Goal: Task Accomplishment & Management: Manage account settings

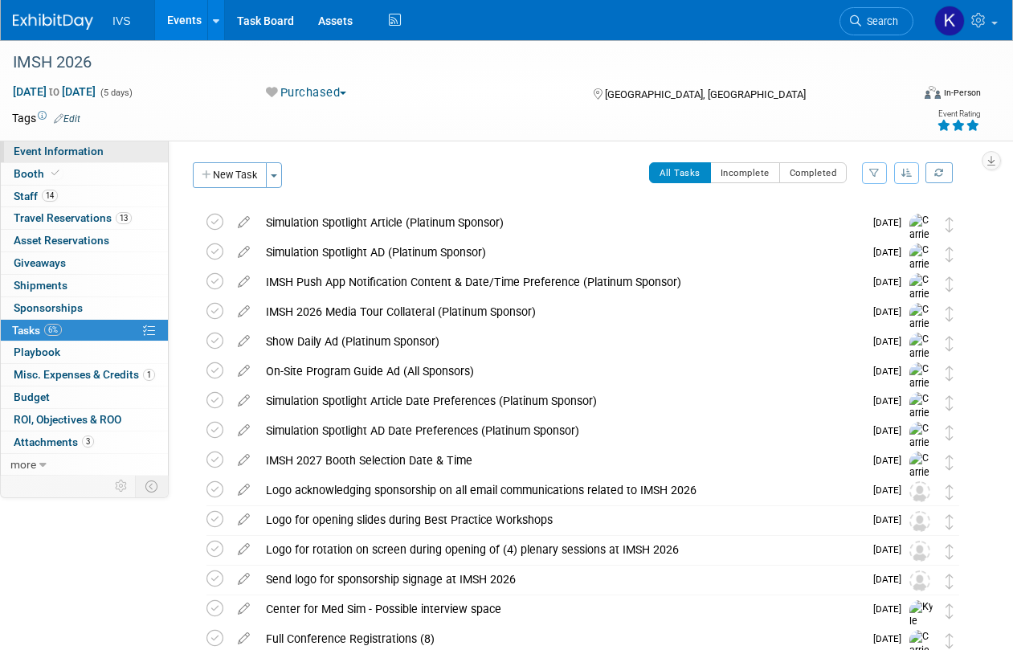
click at [61, 151] on span "Event Information" at bounding box center [59, 151] width 90 height 13
select select "National"
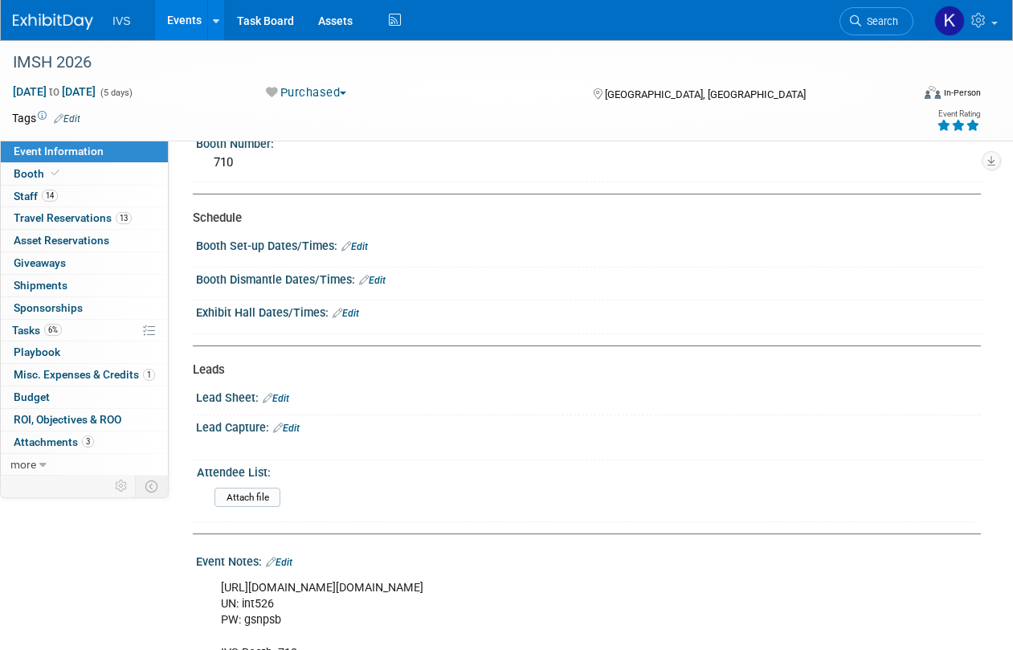
scroll to position [402, 0]
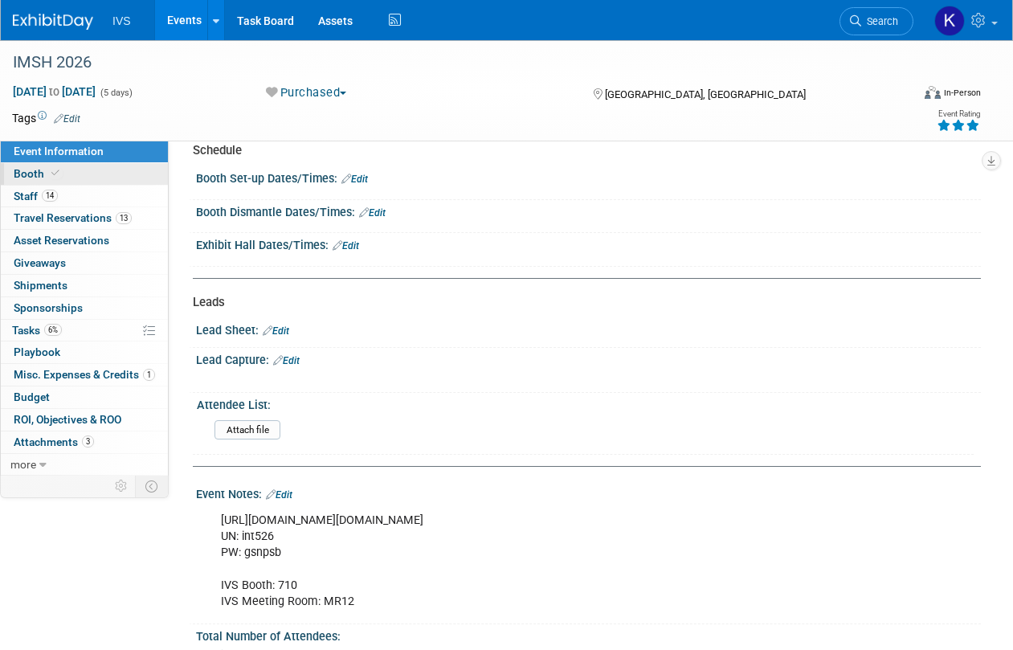
click at [67, 176] on link "Booth" at bounding box center [84, 174] width 167 height 22
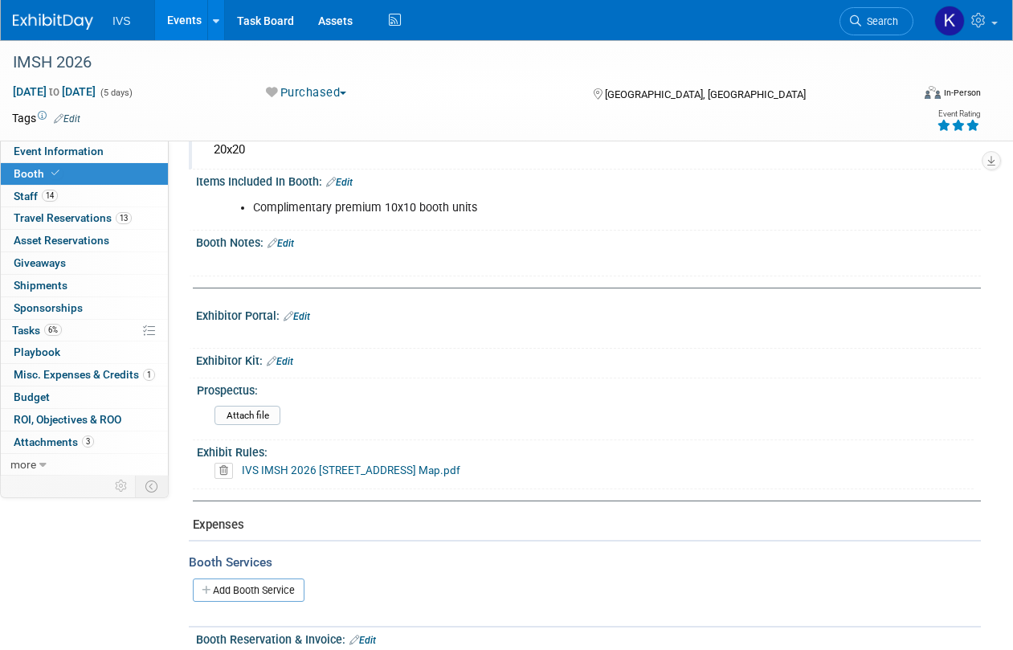
scroll to position [214, 0]
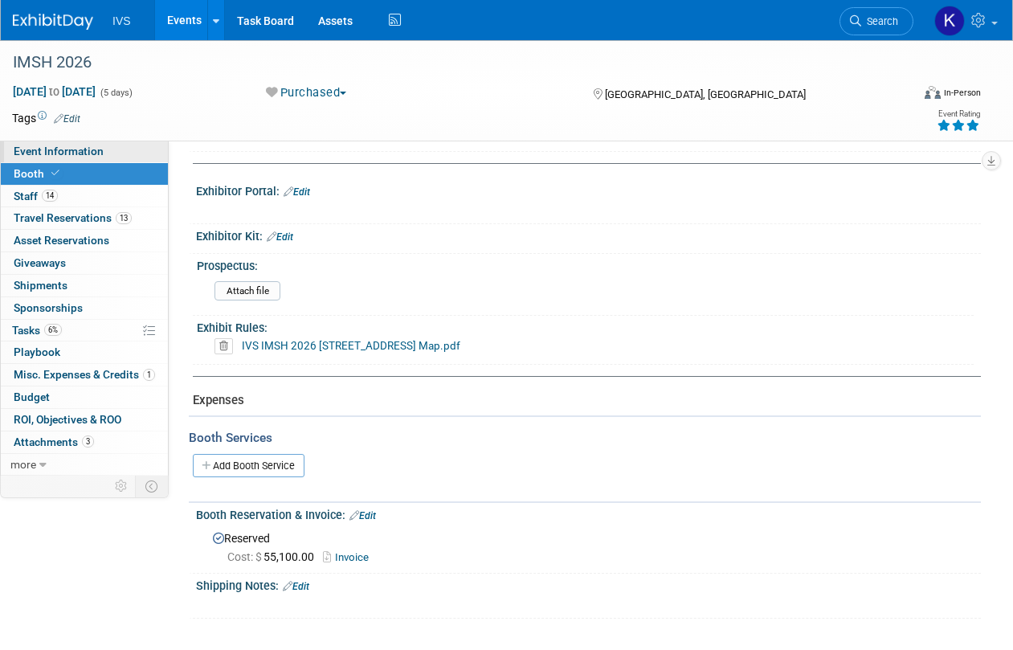
click at [57, 161] on link "Event Information" at bounding box center [84, 152] width 167 height 22
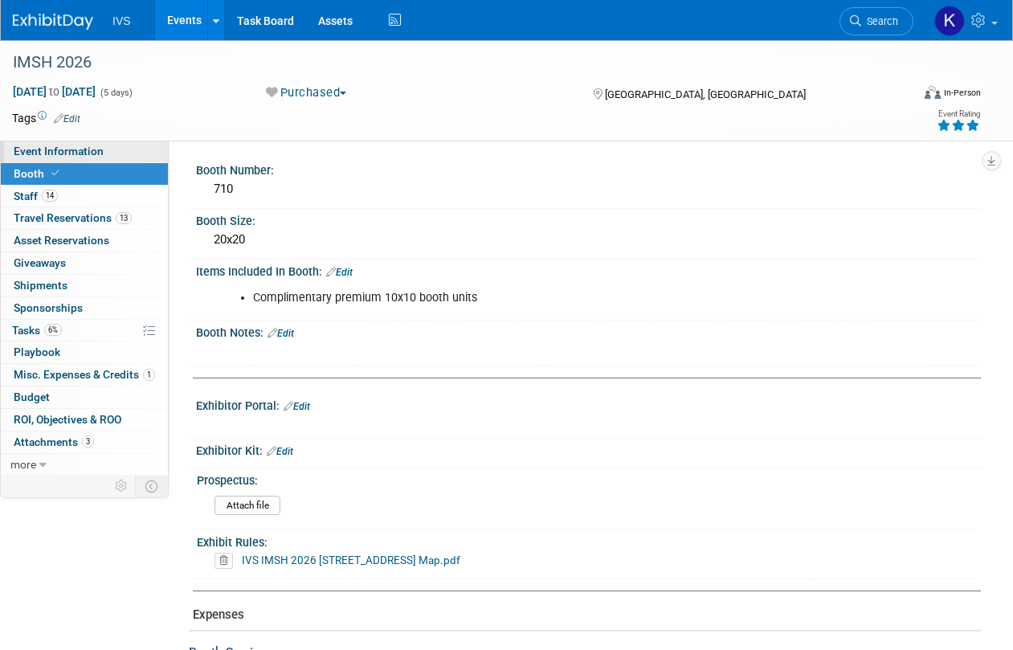
select select "National"
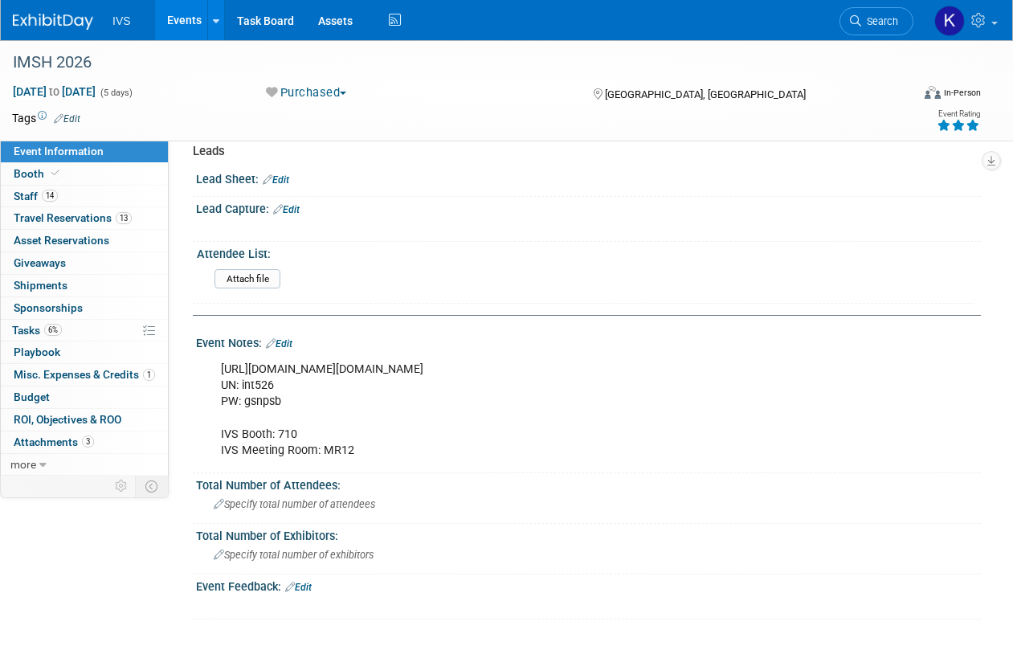
scroll to position [554, 0]
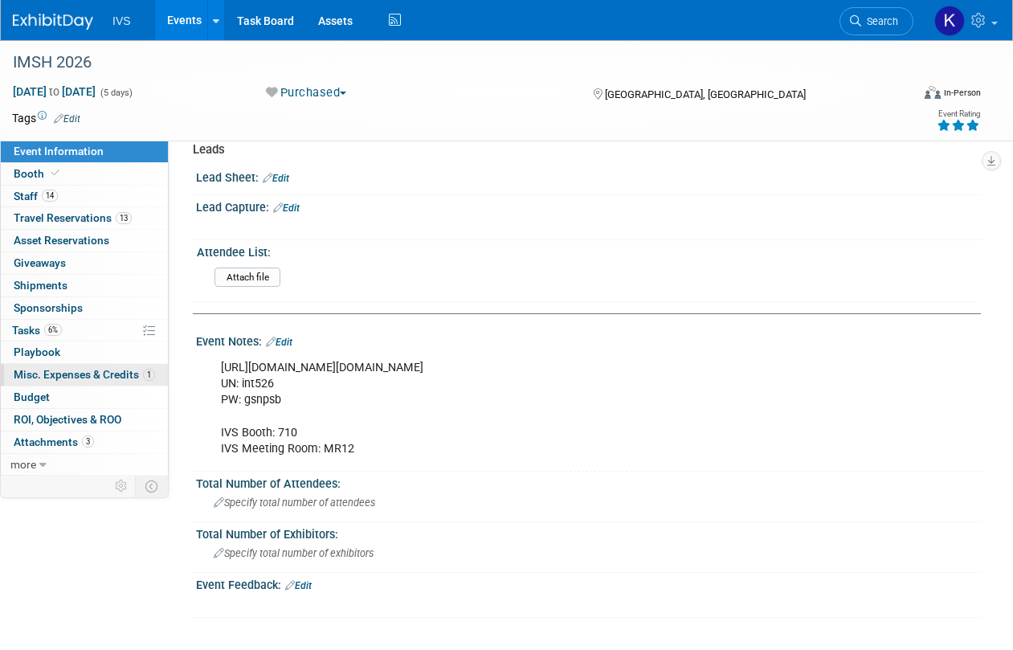
click at [47, 373] on span "Misc. Expenses & Credits 1" at bounding box center [84, 374] width 141 height 13
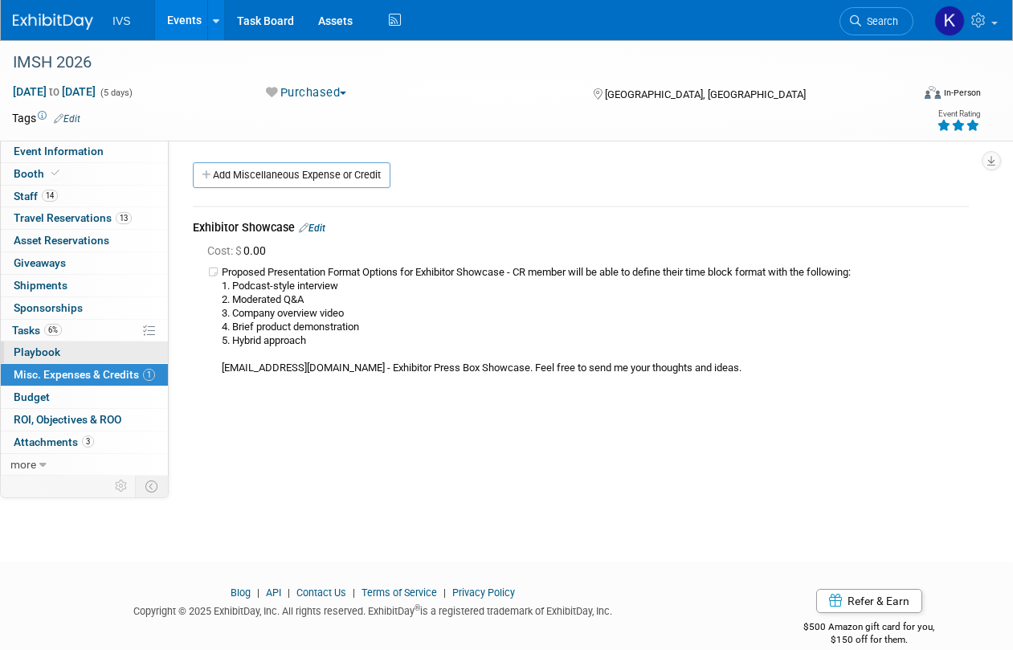
click at [50, 355] on span "Playbook 0" at bounding box center [37, 351] width 47 height 13
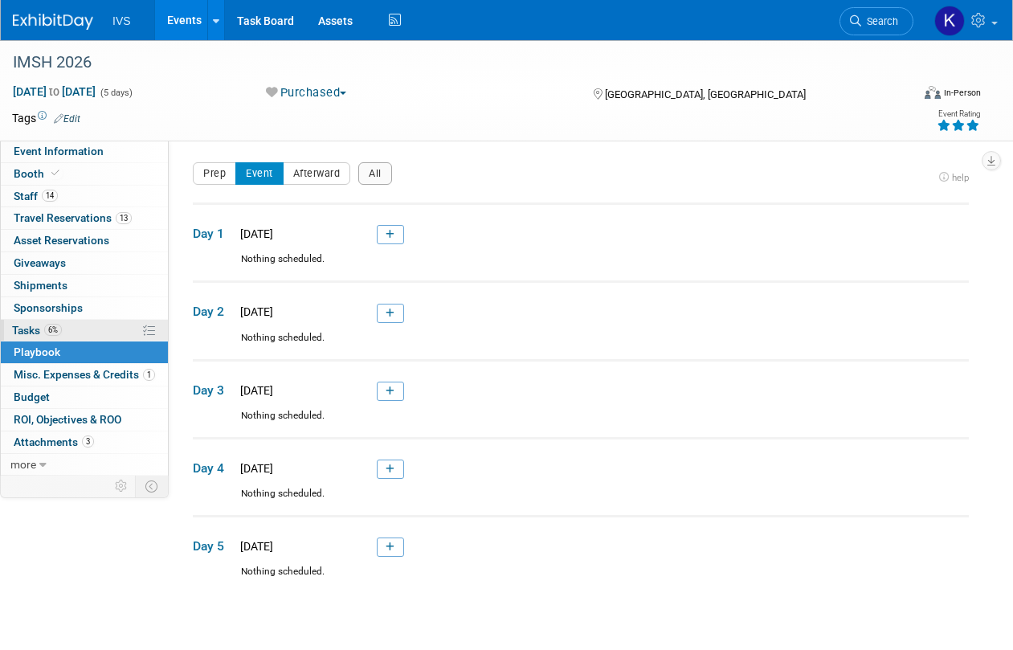
click at [32, 328] on span "Tasks 6%" at bounding box center [37, 330] width 50 height 13
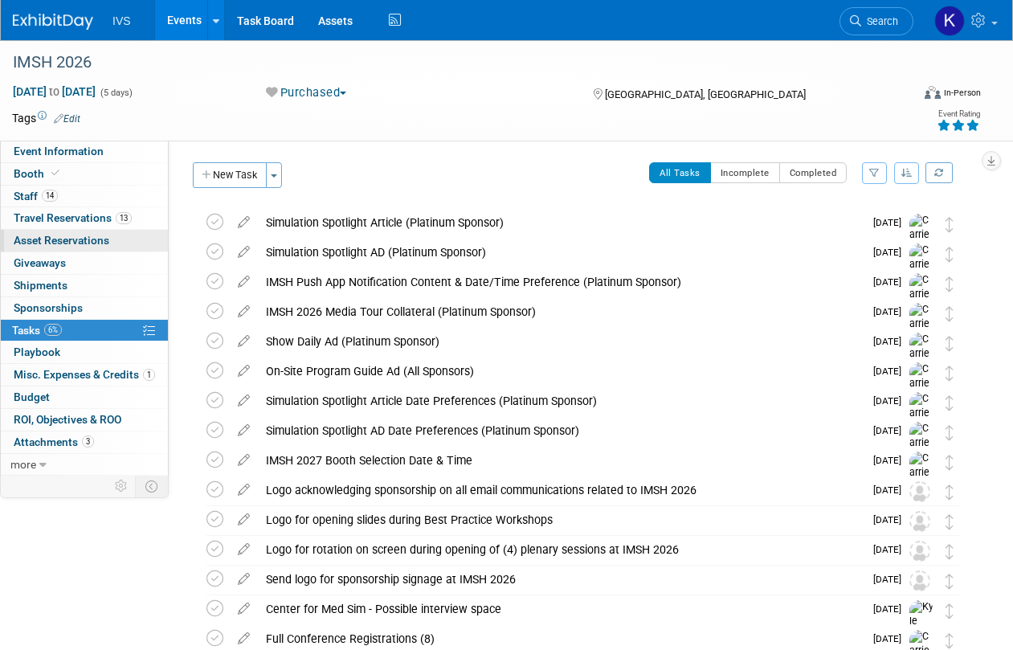
click at [86, 240] on span "Asset Reservations 0" at bounding box center [62, 240] width 96 height 13
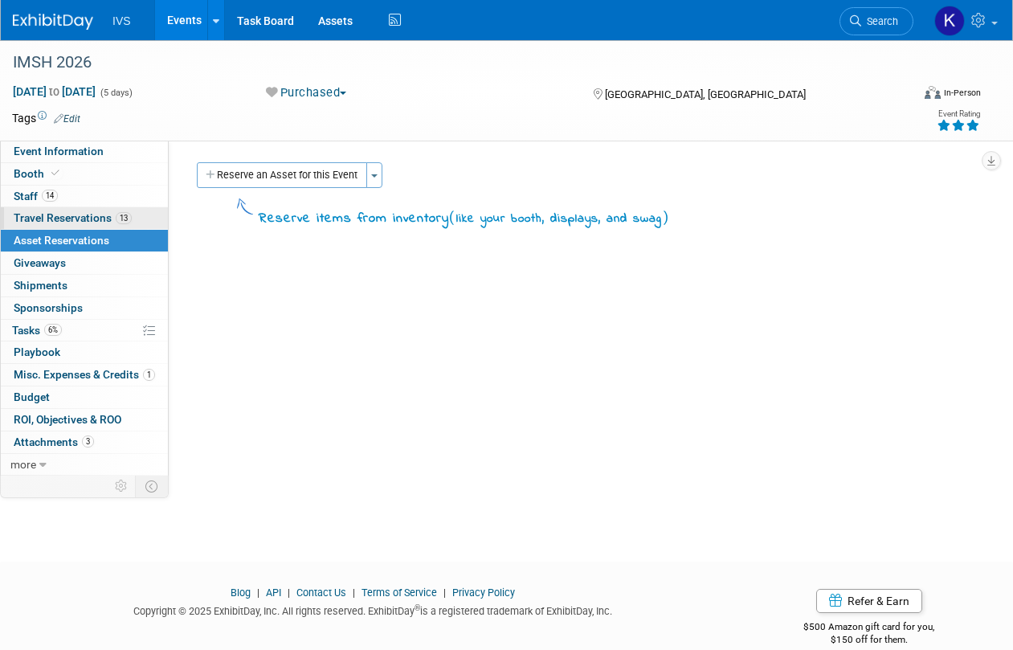
click at [86, 226] on link "13 Travel Reservations 13" at bounding box center [84, 218] width 167 height 22
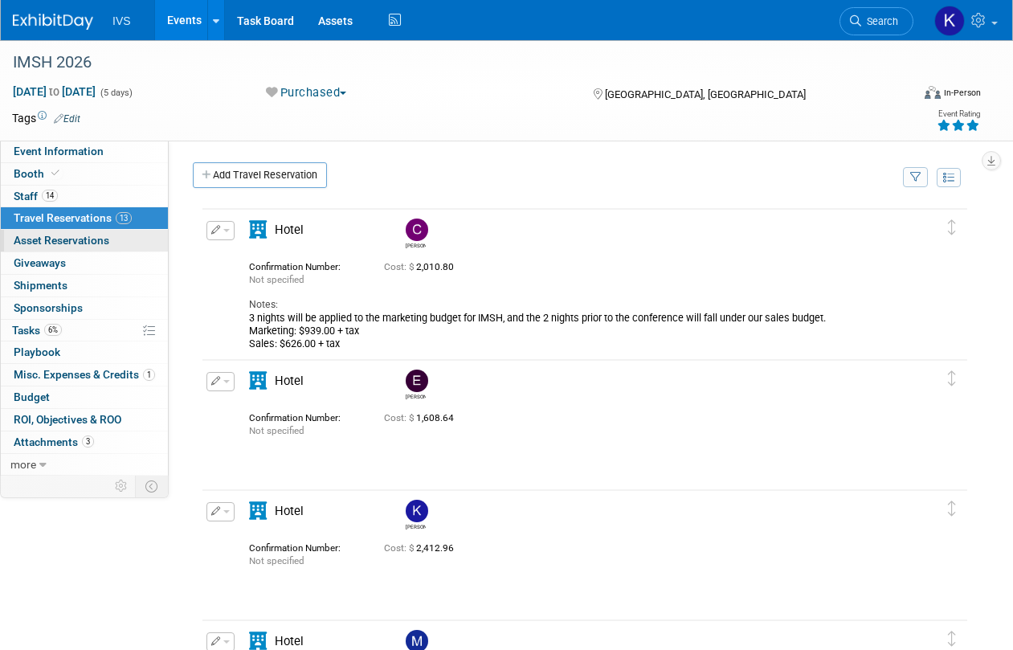
click at [86, 251] on link "0 Asset Reservations 0" at bounding box center [84, 241] width 167 height 22
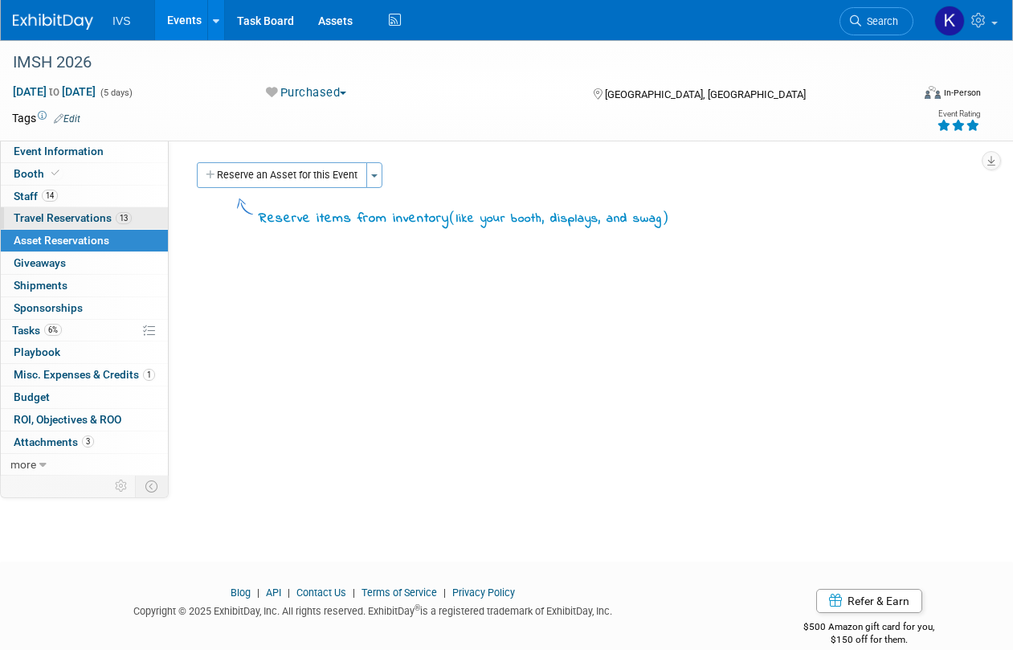
click at [91, 222] on span "Travel Reservations 13" at bounding box center [73, 217] width 118 height 13
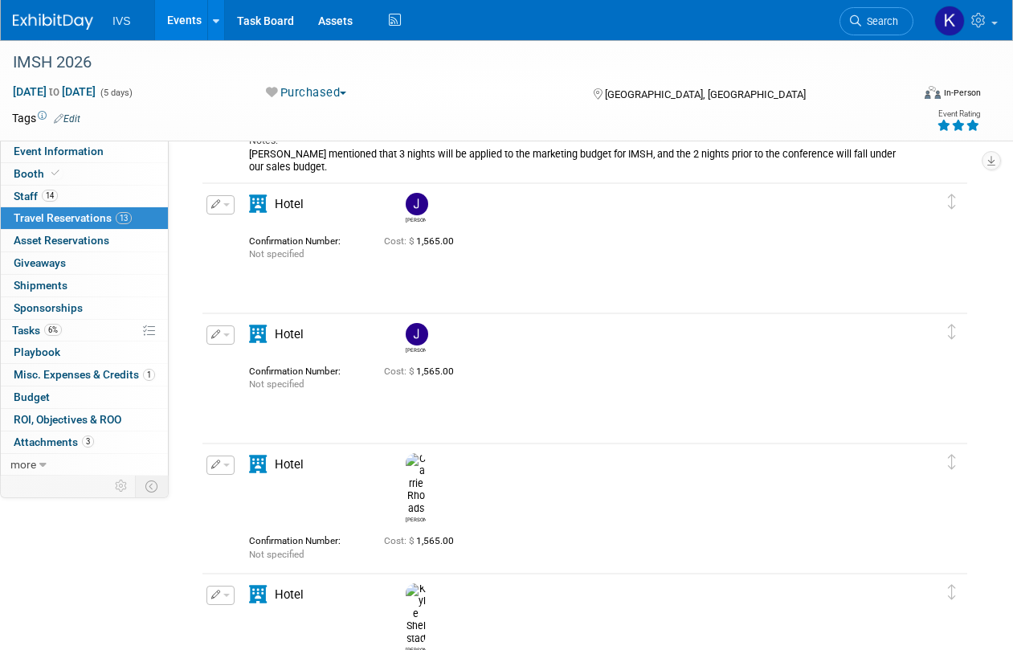
scroll to position [1124, 0]
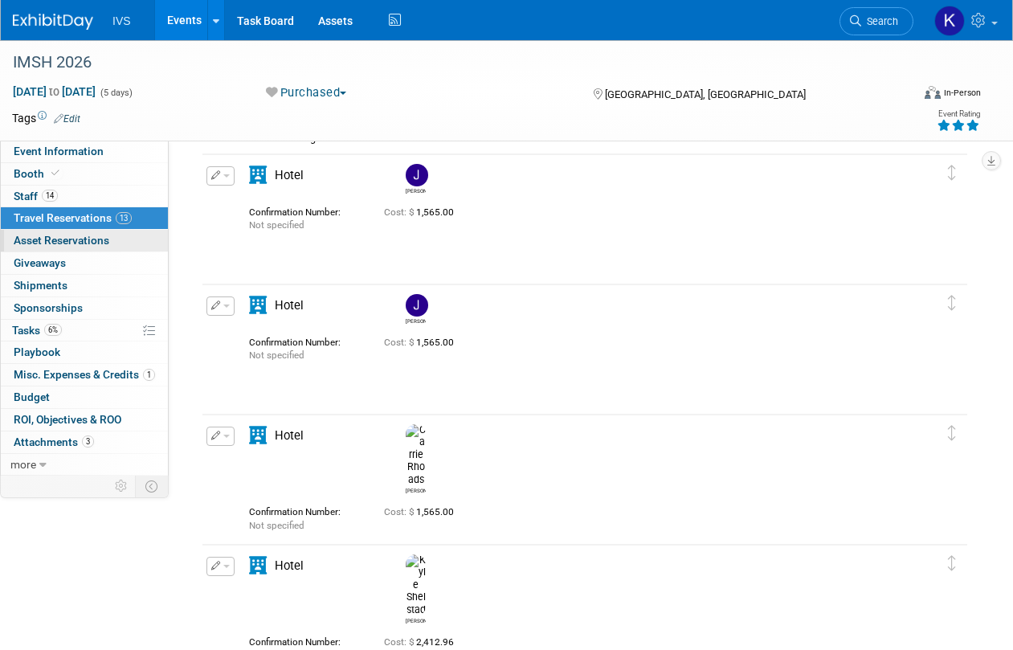
click at [31, 232] on link "0 Asset Reservations 0" at bounding box center [84, 241] width 167 height 22
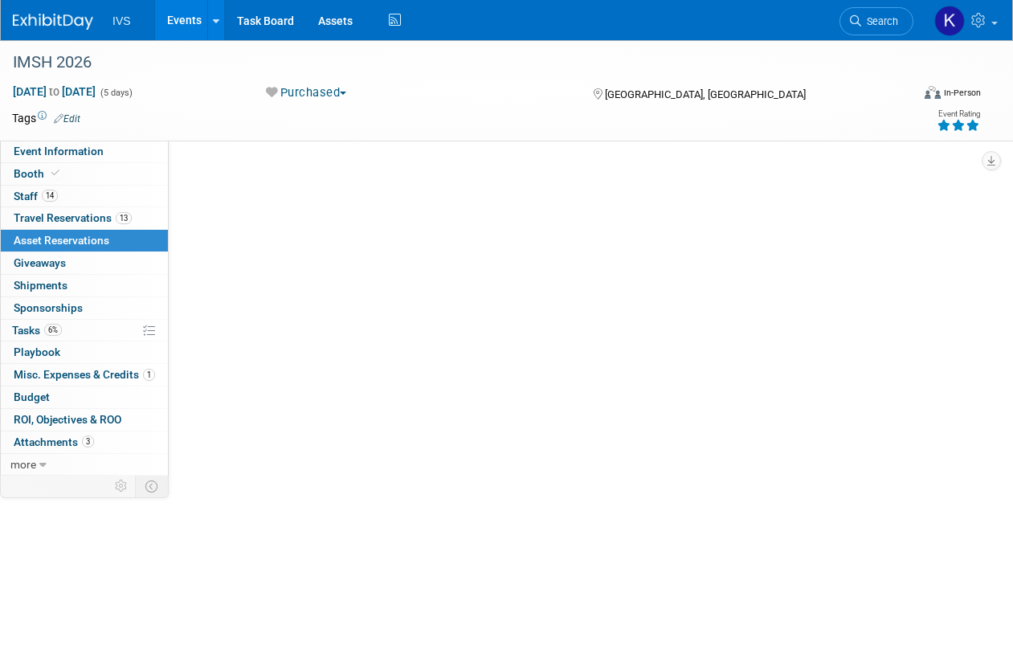
scroll to position [0, 0]
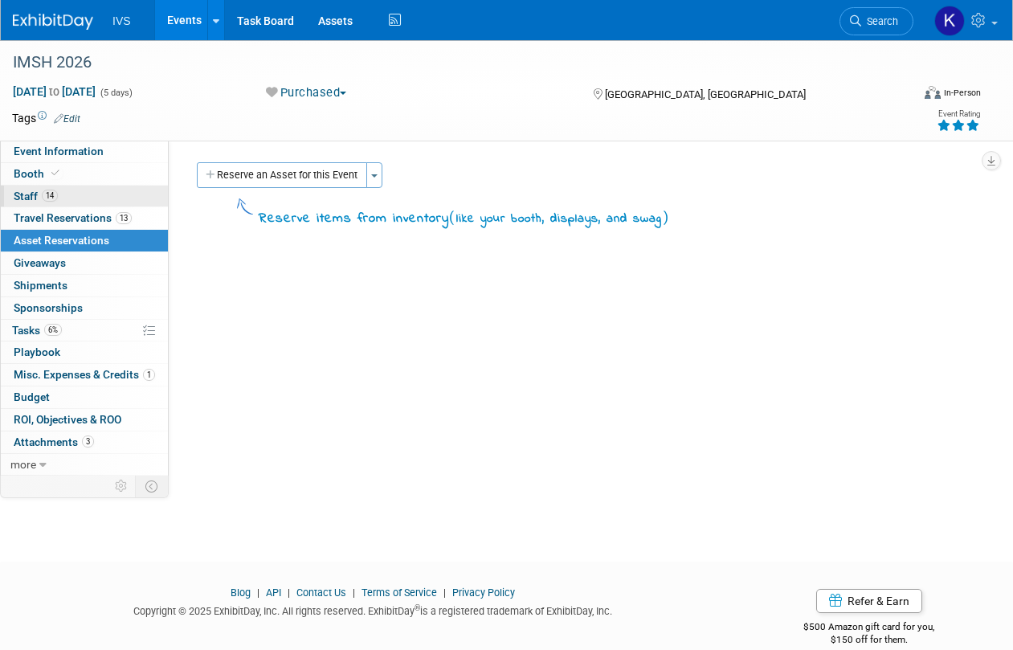
click at [64, 200] on link "14 Staff 14" at bounding box center [84, 196] width 167 height 22
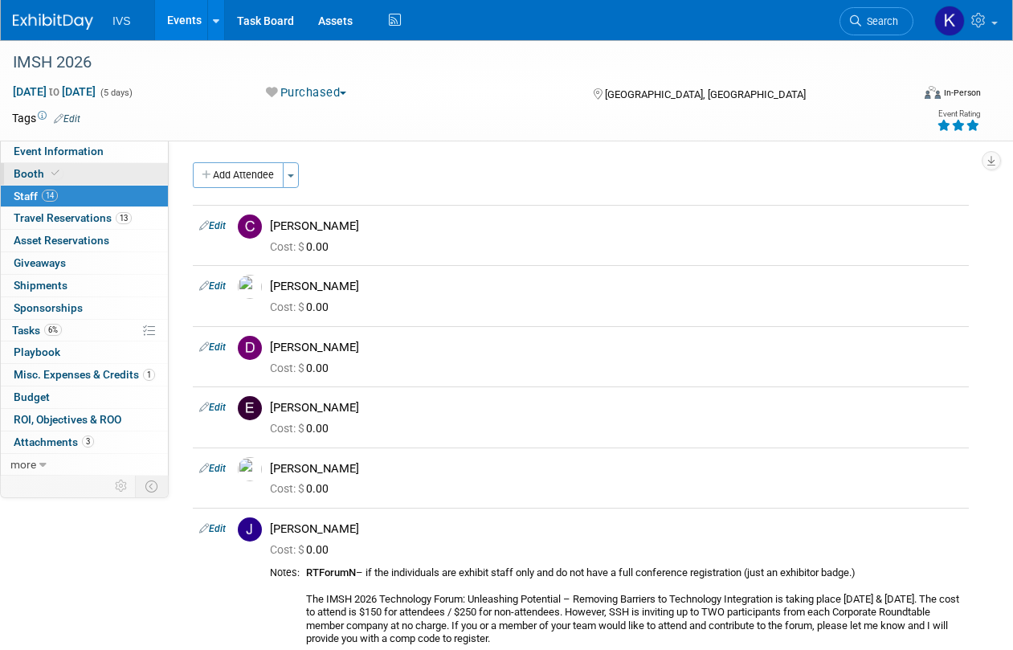
click at [73, 177] on link "Booth" at bounding box center [84, 174] width 167 height 22
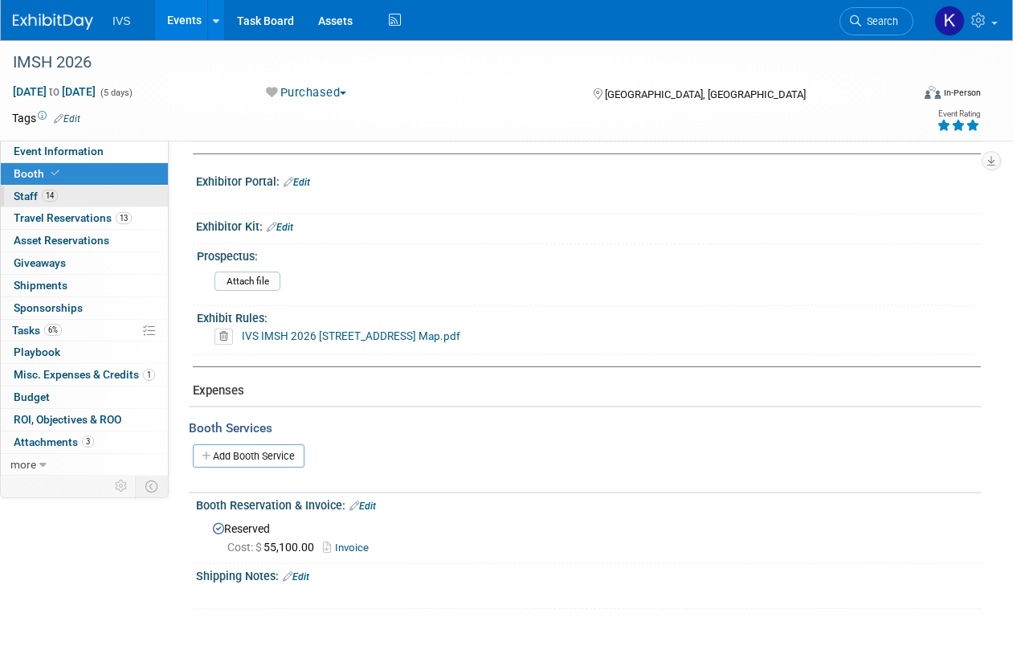
scroll to position [80, 0]
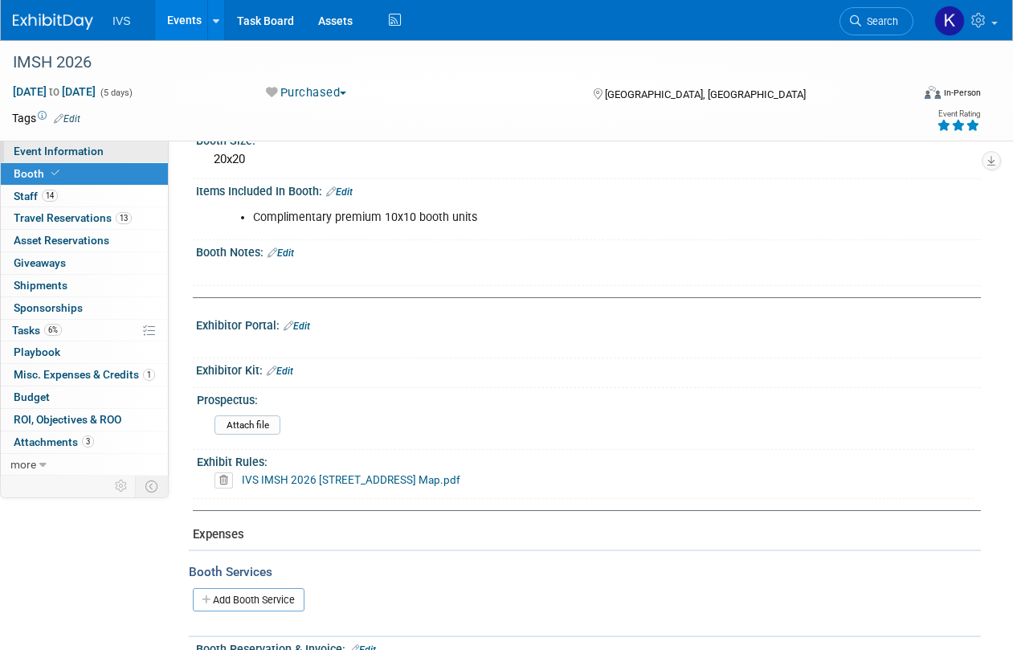
click at [60, 155] on span "Event Information" at bounding box center [59, 151] width 90 height 13
select select "National"
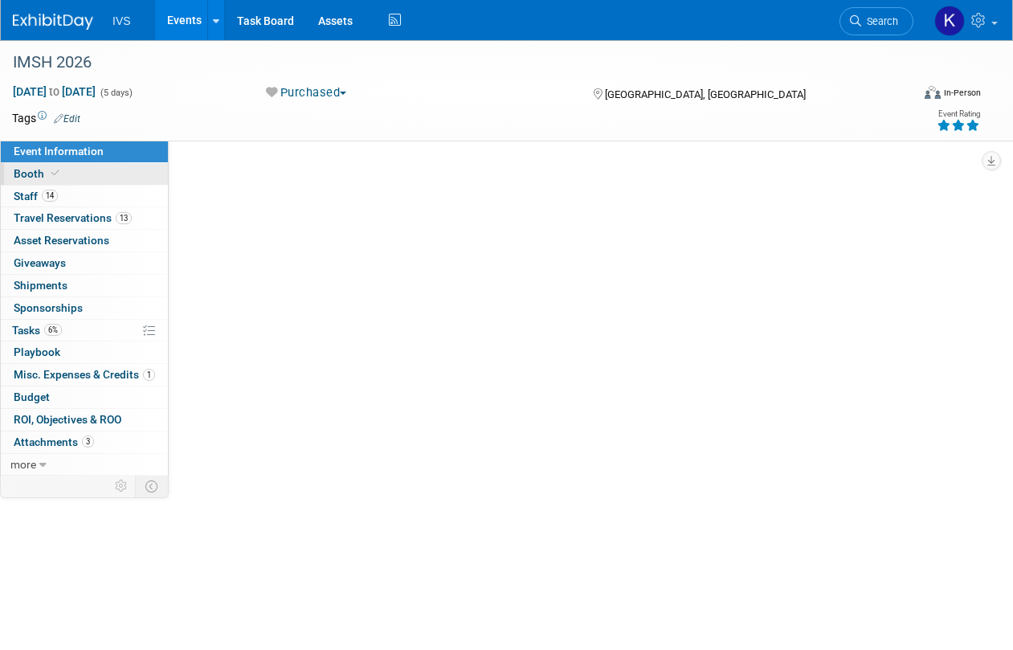
scroll to position [0, 0]
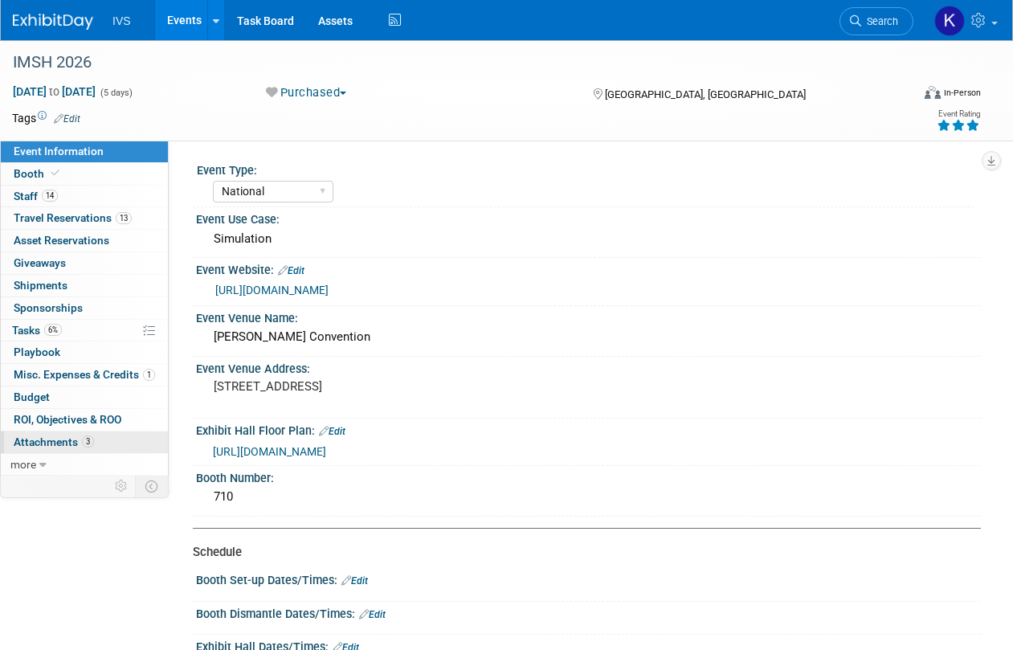
click at [71, 446] on span "Attachments 3" at bounding box center [54, 441] width 80 height 13
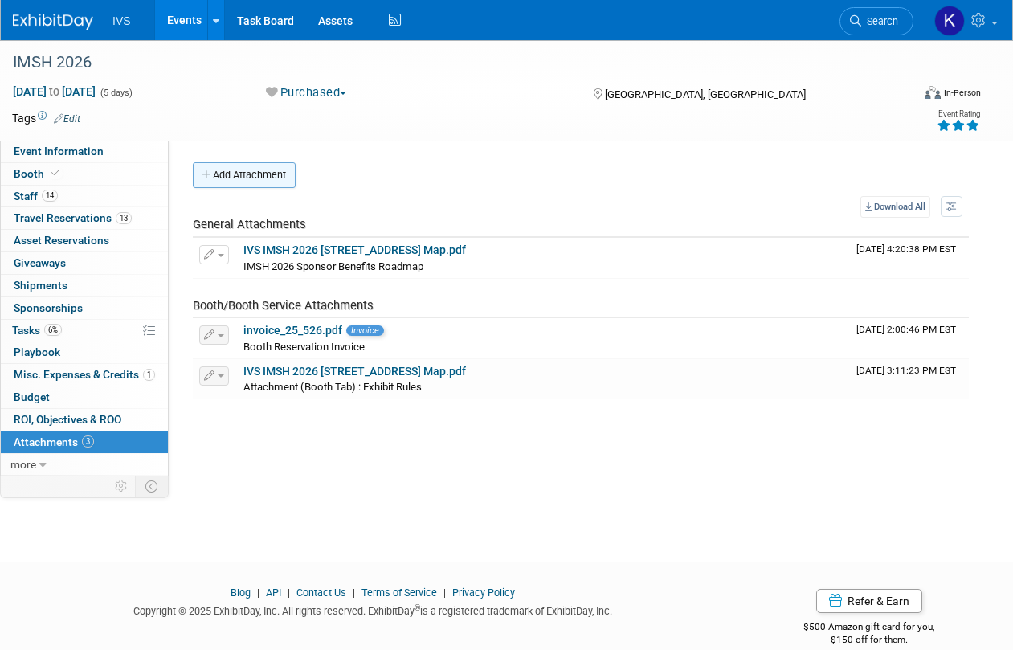
click at [275, 165] on button "Add Attachment" at bounding box center [244, 175] width 103 height 26
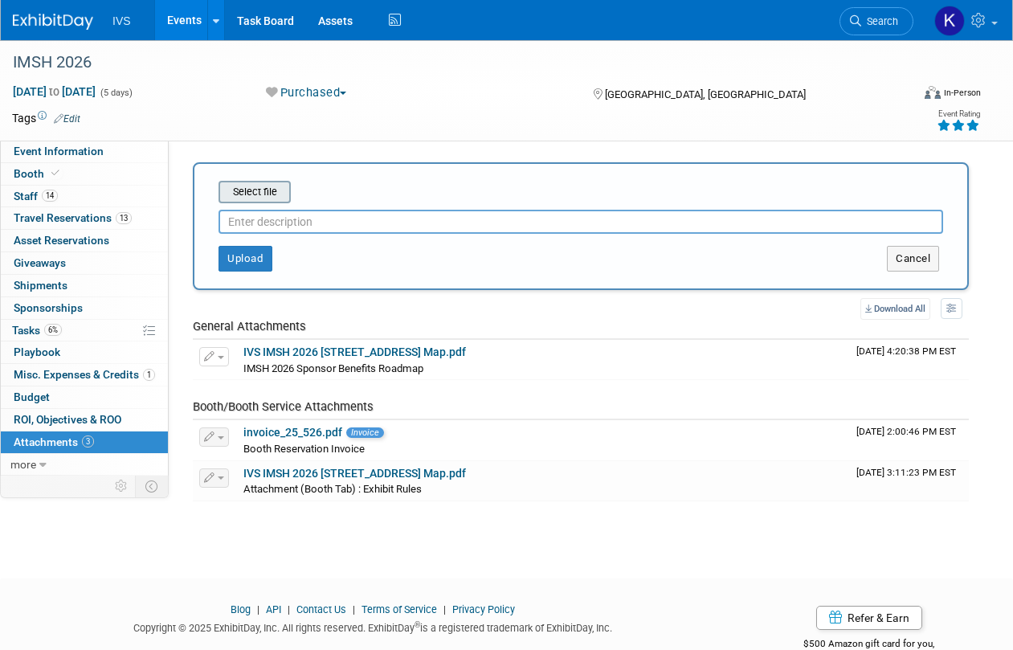
click at [276, 185] on input "file" at bounding box center [193, 191] width 191 height 19
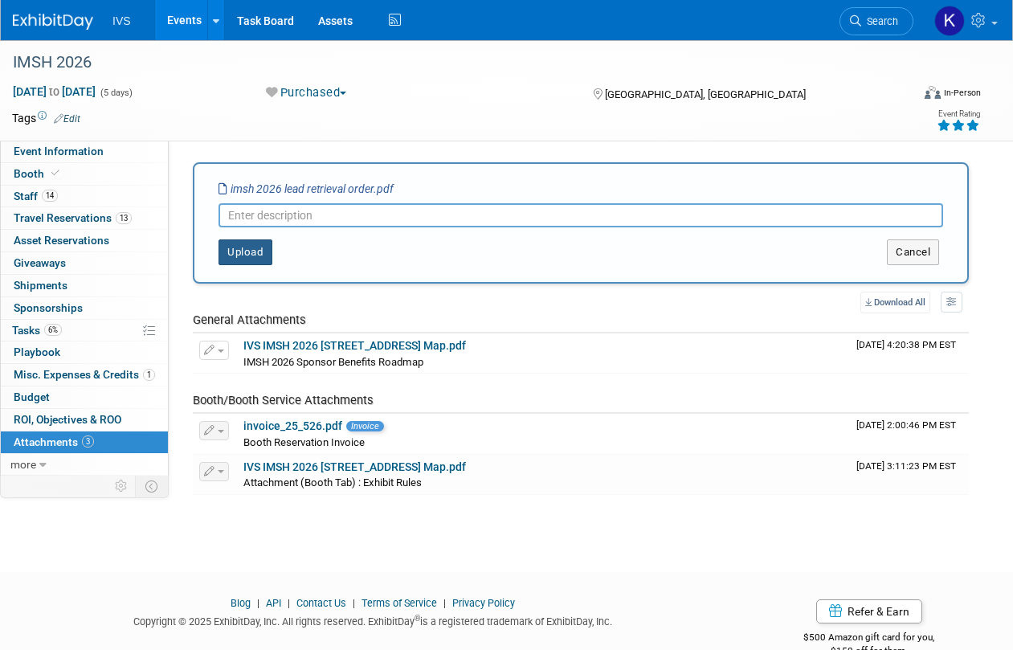
click at [250, 256] on button "Upload" at bounding box center [245, 252] width 54 height 26
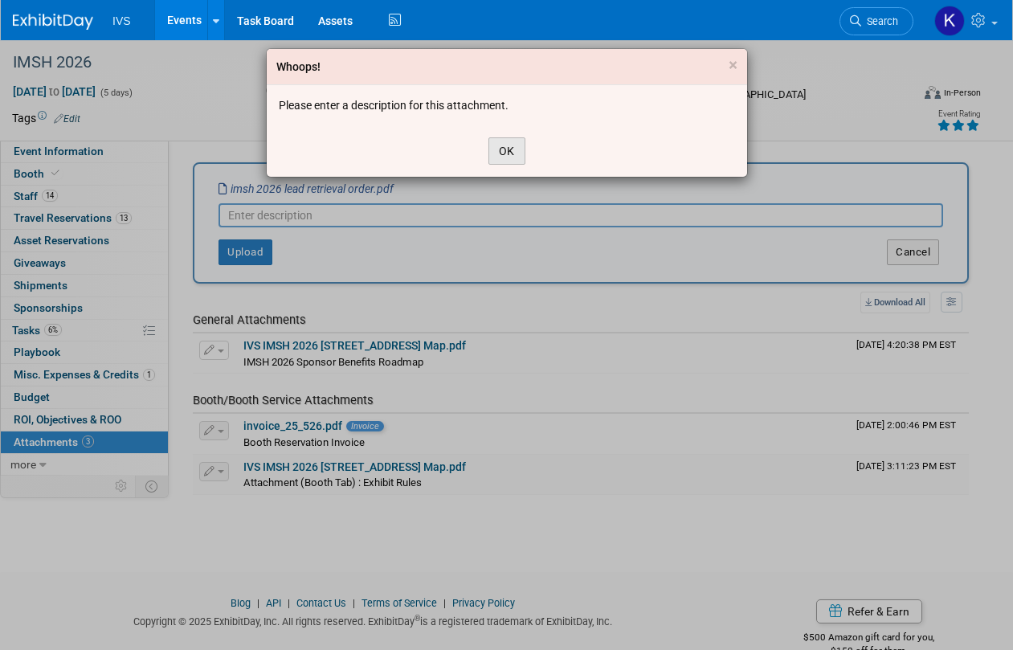
click at [512, 146] on button "OK" at bounding box center [506, 150] width 37 height 27
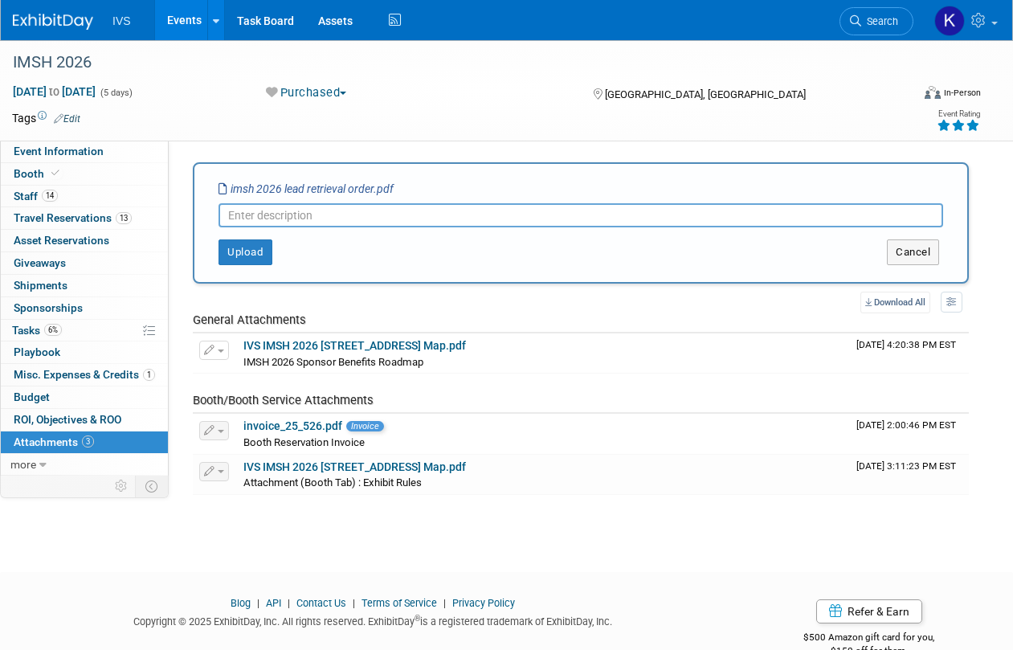
drag, startPoint x: 294, startPoint y: 218, endPoint x: 282, endPoint y: 214, distance: 12.7
click at [287, 216] on input "text" at bounding box center [580, 215] width 724 height 24
type input "L"
type input "Lead Retrieval Purchase"
click at [251, 246] on button "Upload" at bounding box center [245, 252] width 54 height 26
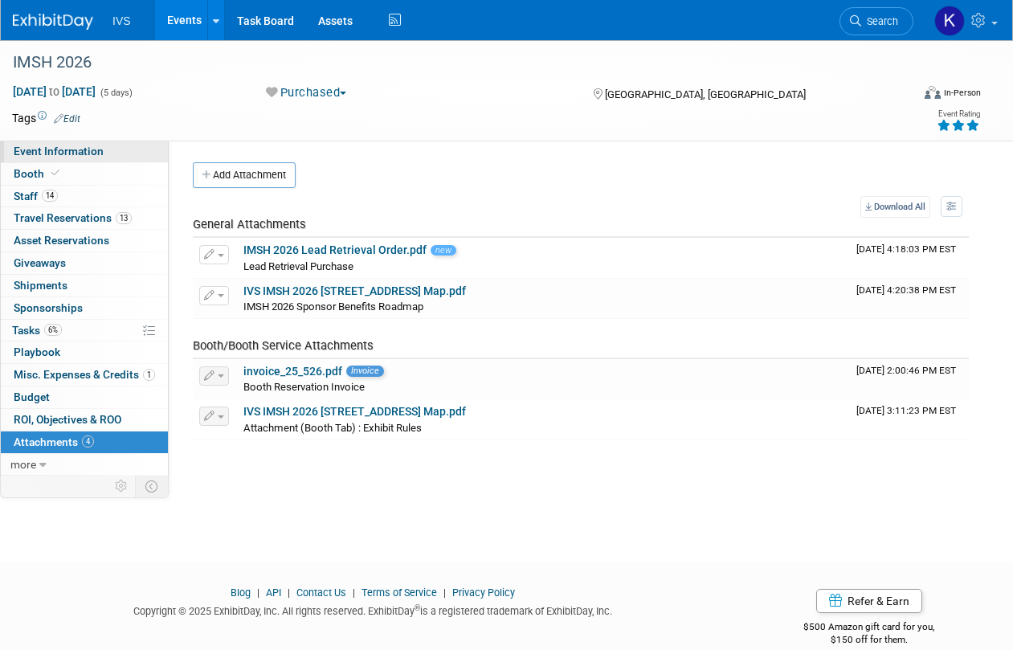
click at [79, 158] on link "Event Information" at bounding box center [84, 152] width 167 height 22
select select "National"
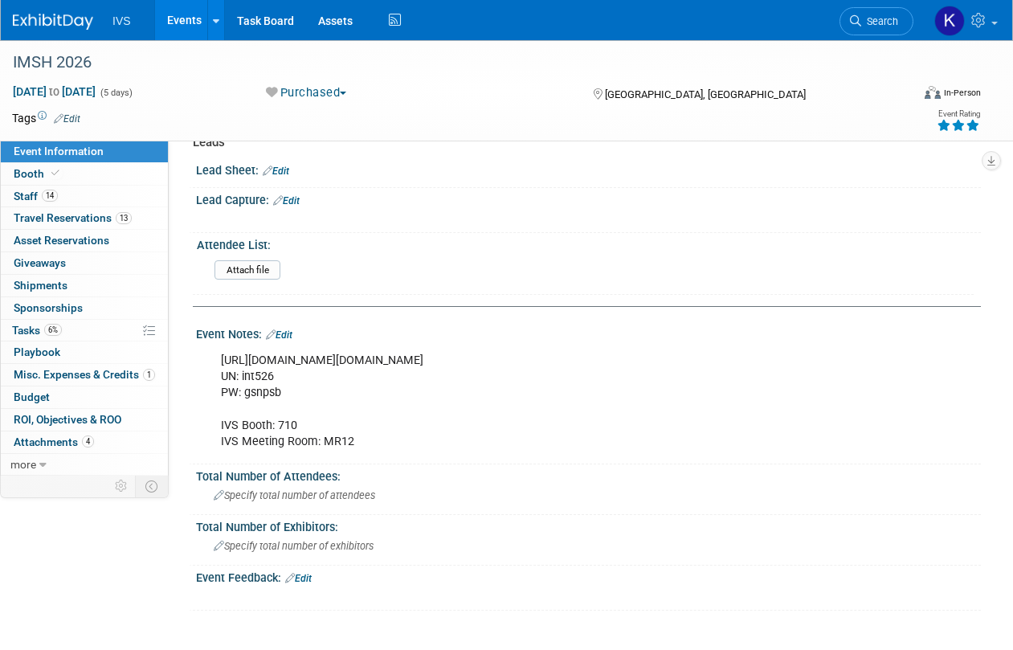
scroll to position [535, 0]
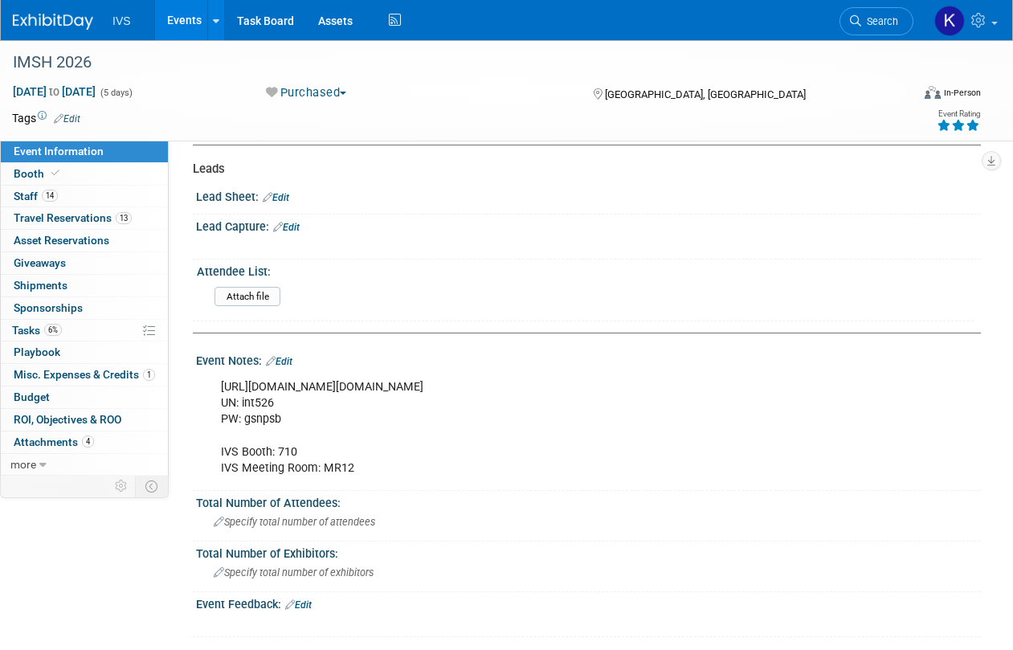
click at [245, 383] on div "[URL][DOMAIN_NAME][DOMAIN_NAME] UN: int526 PW: gsnpsb IVS Booth: 710 IVS Meetin…" at bounding box center [518, 427] width 616 height 112
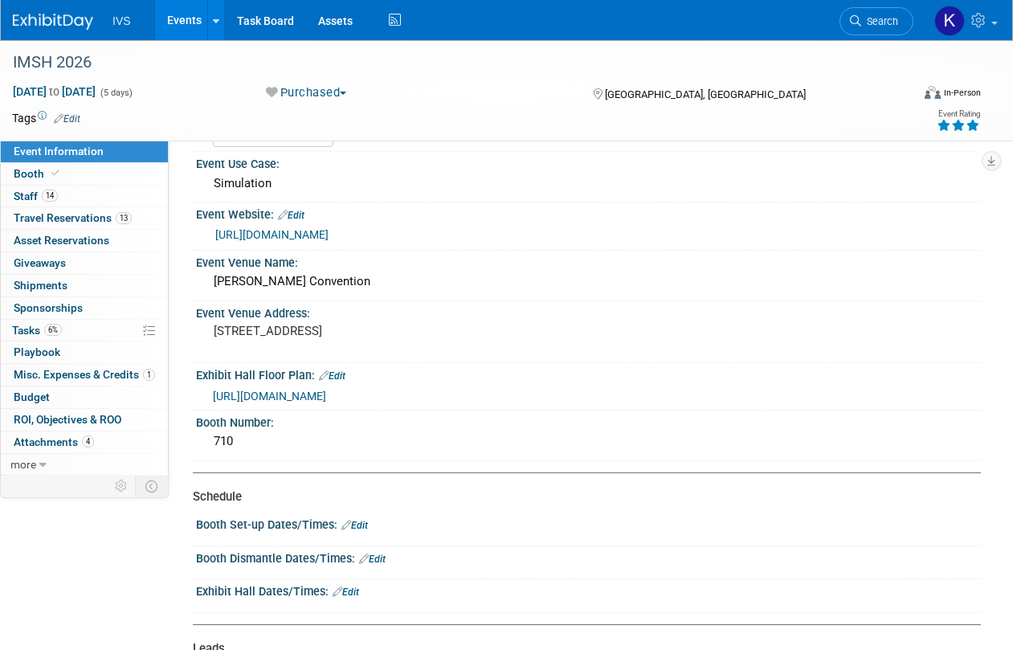
scroll to position [53, 0]
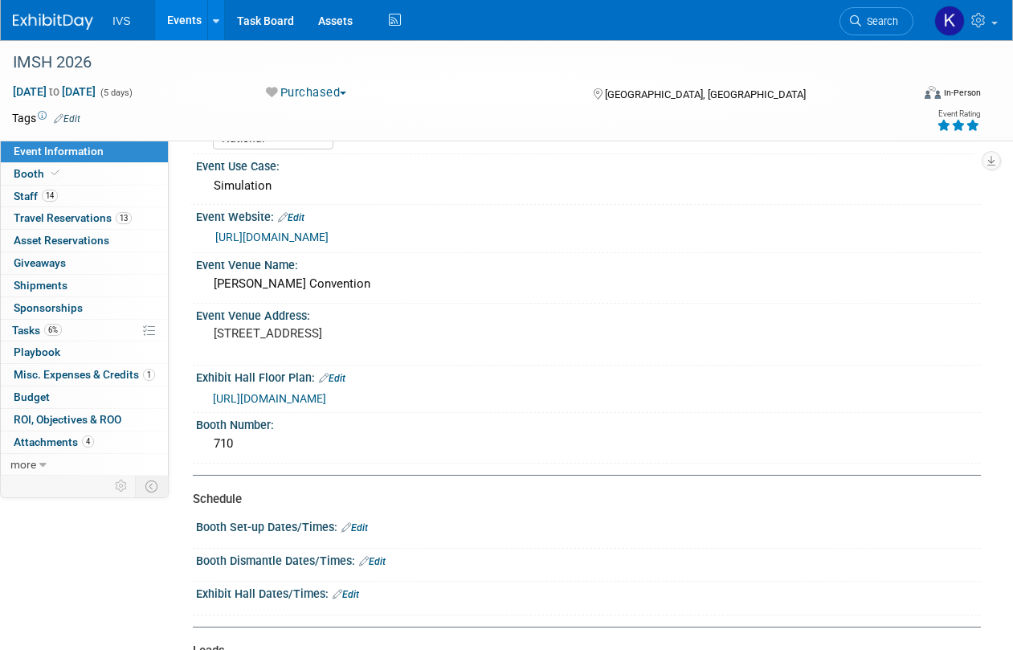
click at [326, 397] on span "[URL][DOMAIN_NAME]" at bounding box center [269, 398] width 113 height 13
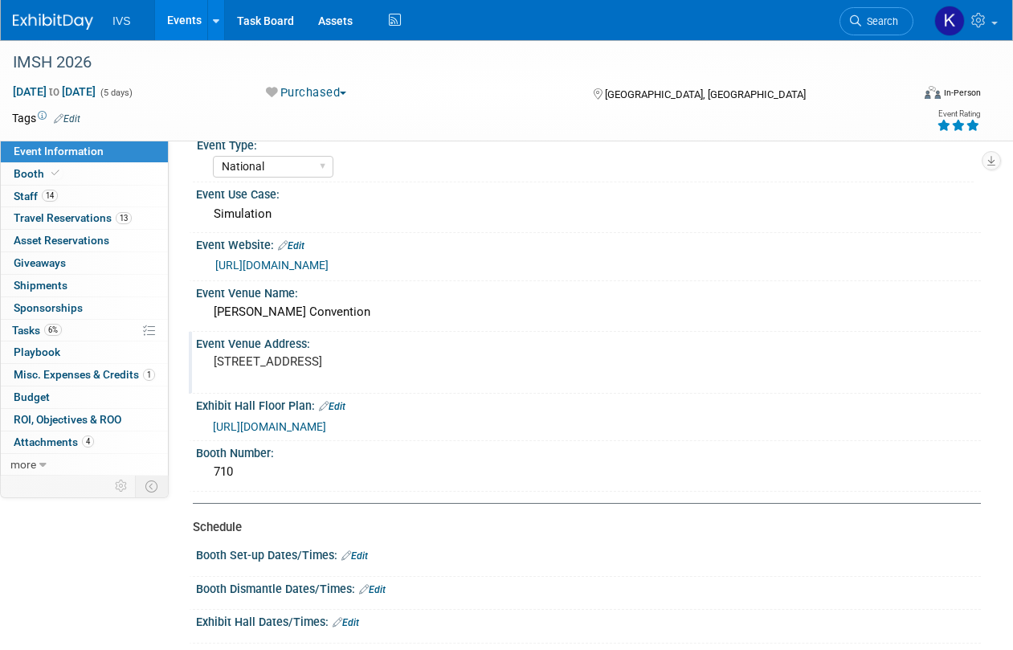
scroll to position [0, 0]
